Goal: Task Accomplishment & Management: Manage account settings

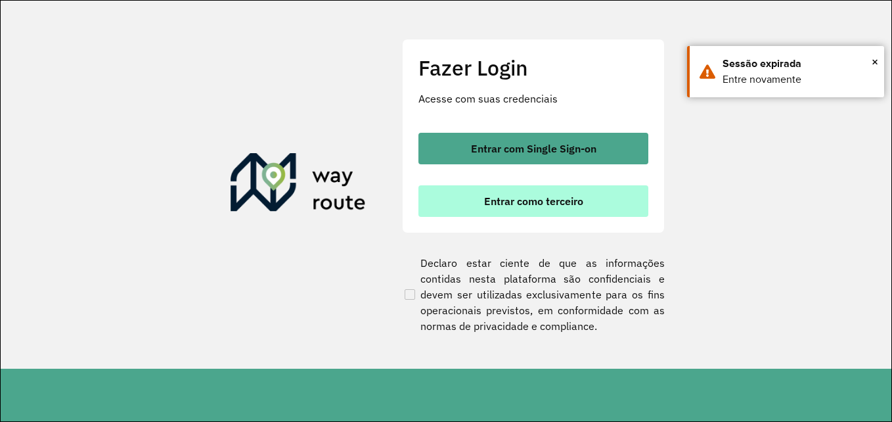
click at [533, 203] on span "Entrar como terceiro" at bounding box center [533, 201] width 99 height 11
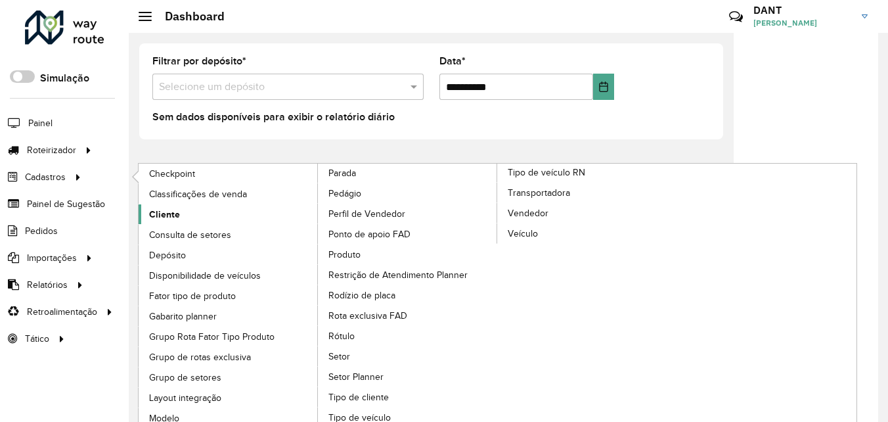
click at [175, 218] on span "Cliente" at bounding box center [164, 215] width 31 height 14
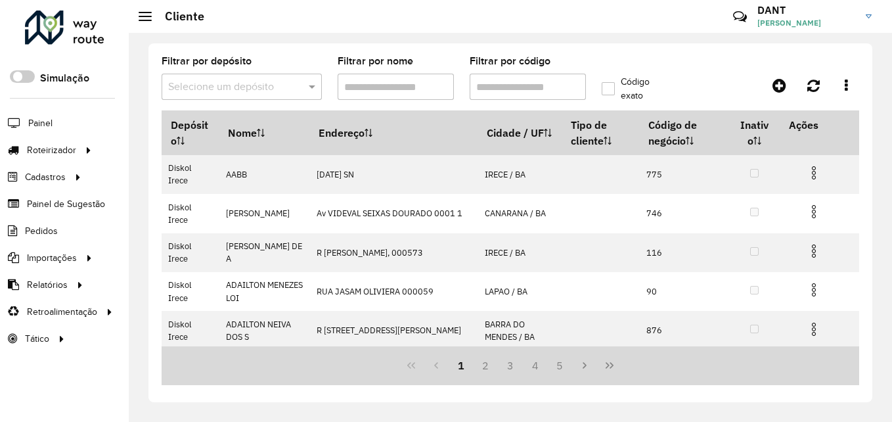
click at [275, 93] on input "text" at bounding box center [228, 87] width 121 height 16
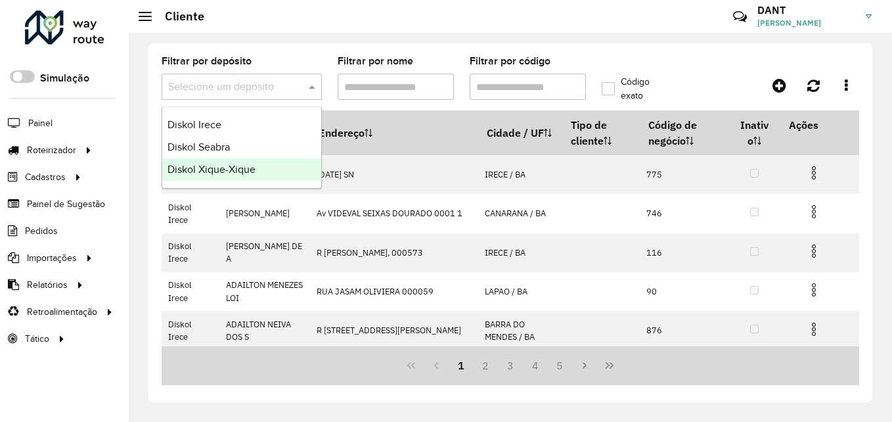
click at [241, 169] on span "Diskol Xique-Xique" at bounding box center [211, 169] width 88 height 11
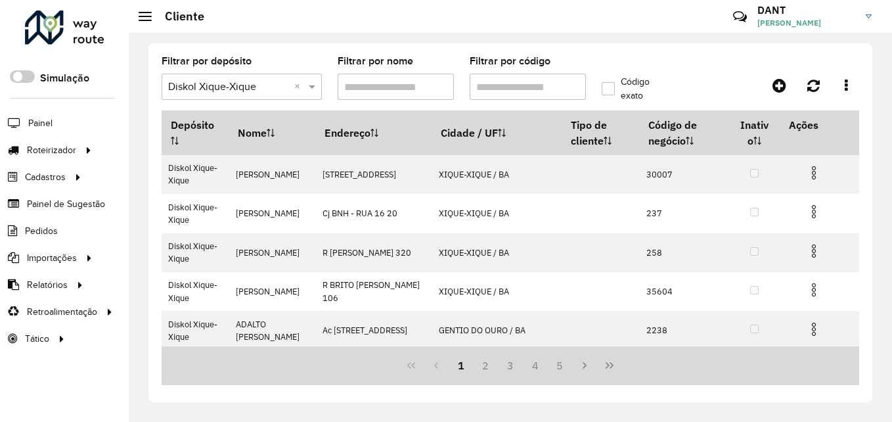
click at [390, 93] on input "Filtrar por nome" at bounding box center [396, 87] width 116 height 26
click at [489, 87] on input "Filtrar por código" at bounding box center [528, 87] width 116 height 26
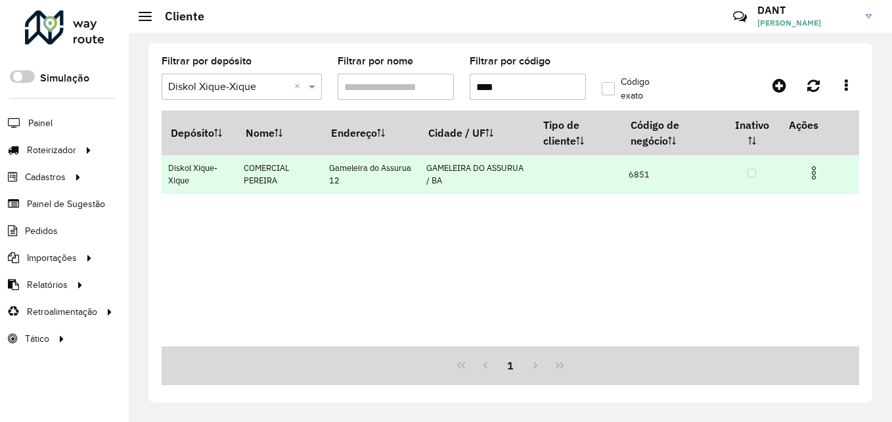
type input "****"
click at [814, 171] on img at bounding box center [814, 173] width 16 height 16
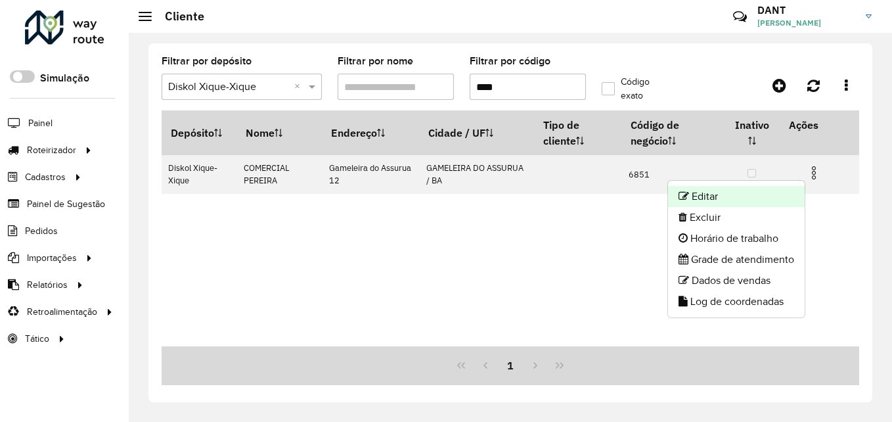
click at [758, 192] on li "Editar" at bounding box center [736, 196] width 137 height 21
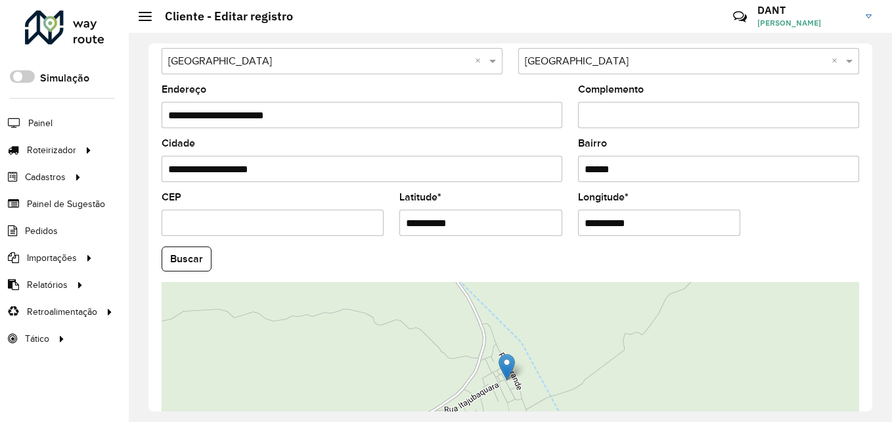
scroll to position [556, 0]
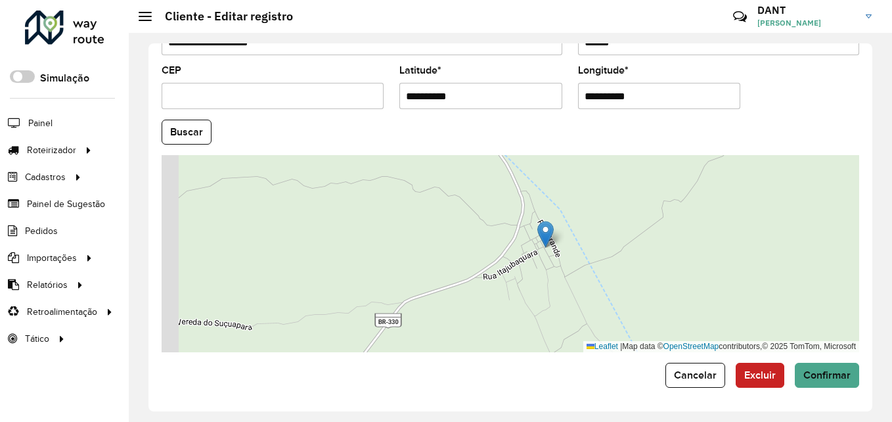
drag, startPoint x: 573, startPoint y: 263, endPoint x: 611, endPoint y: 257, distance: 39.2
click at [611, 257] on div "Leaflet | Map data © OpenStreetMap contributors,© 2025 TomTom, Microsoft" at bounding box center [510, 253] width 697 height 197
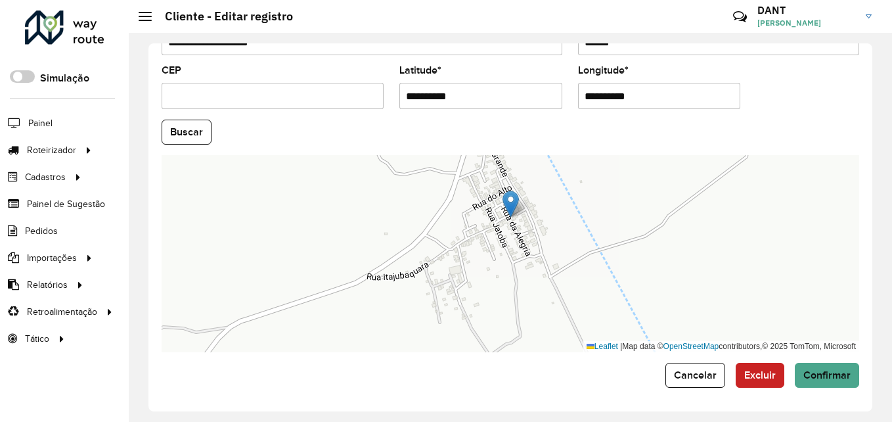
drag, startPoint x: 536, startPoint y: 229, endPoint x: 491, endPoint y: 318, distance: 100.1
click at [491, 318] on div "Leaflet | Map data © OpenStreetMap contributors,© 2025 TomTom, Microsoft" at bounding box center [510, 253] width 697 height 197
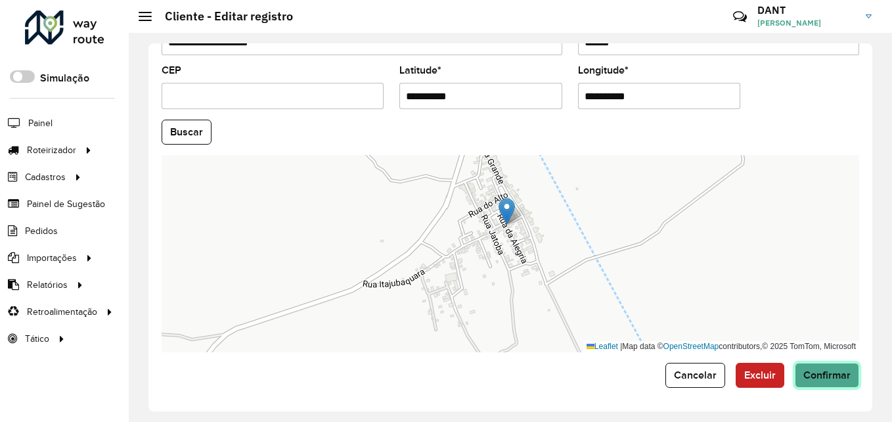
click at [837, 376] on span "Confirmar" at bounding box center [826, 374] width 47 height 11
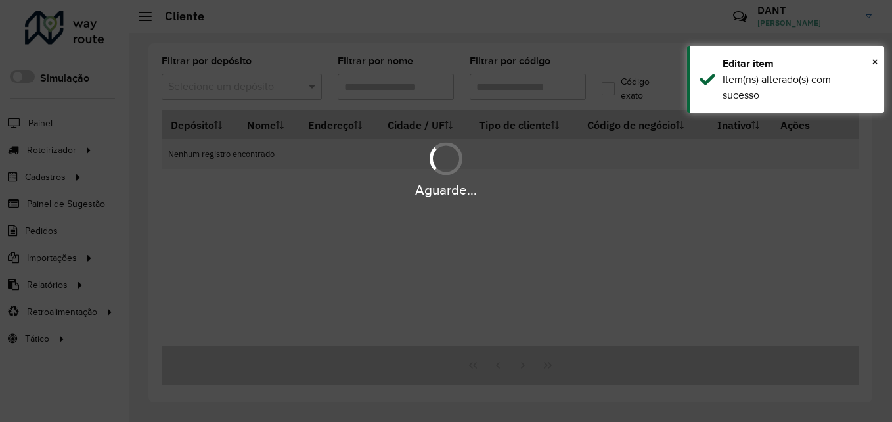
type input "****"
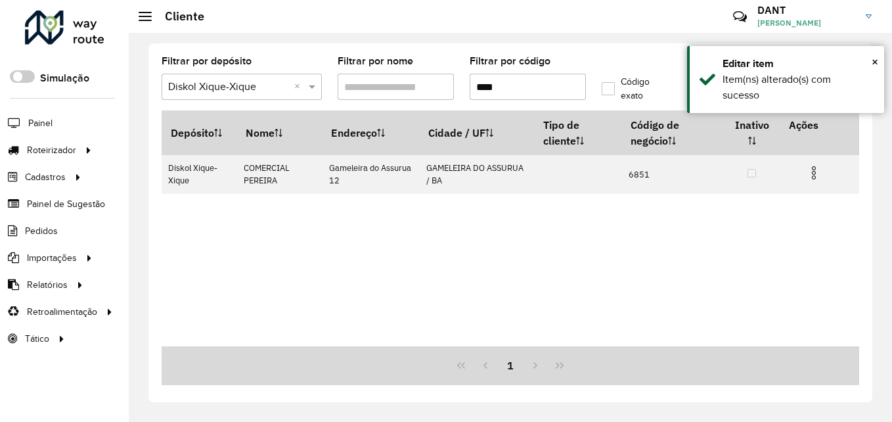
click at [403, 241] on div "Depósito Nome Endereço Cidade / UF Tipo de cliente Código de negócio Inativo Aç…" at bounding box center [510, 228] width 697 height 236
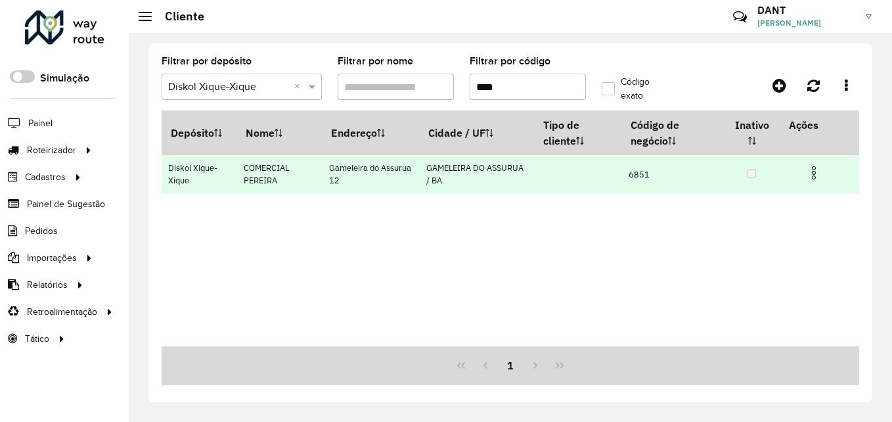
click at [816, 175] on img at bounding box center [814, 173] width 16 height 16
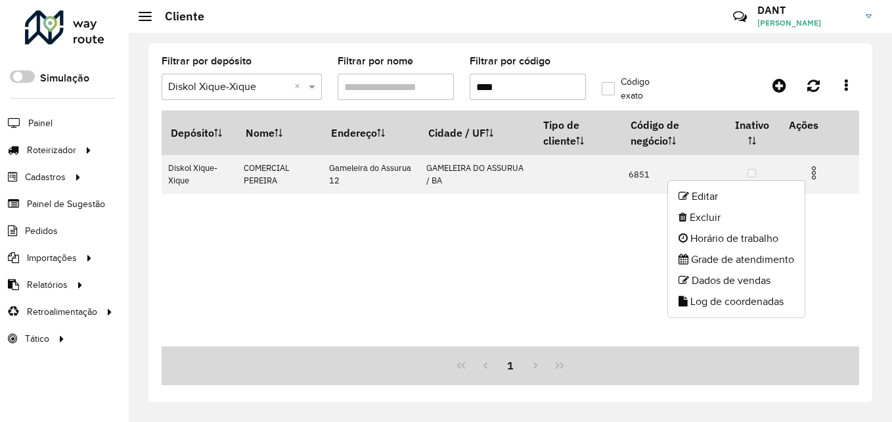
click at [887, 280] on div "Filtrar por depósito Selecione um depósito × Diskol Xique-Xique × Filtrar por n…" at bounding box center [510, 227] width 763 height 389
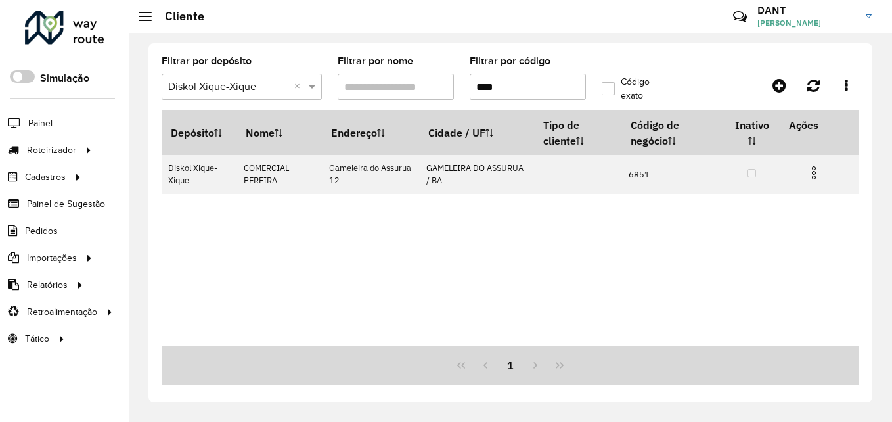
click at [876, 279] on div "Filtrar por depósito Selecione um depósito × Diskol Xique-Xique × Filtrar por n…" at bounding box center [510, 227] width 763 height 389
